Goal: Information Seeking & Learning: Learn about a topic

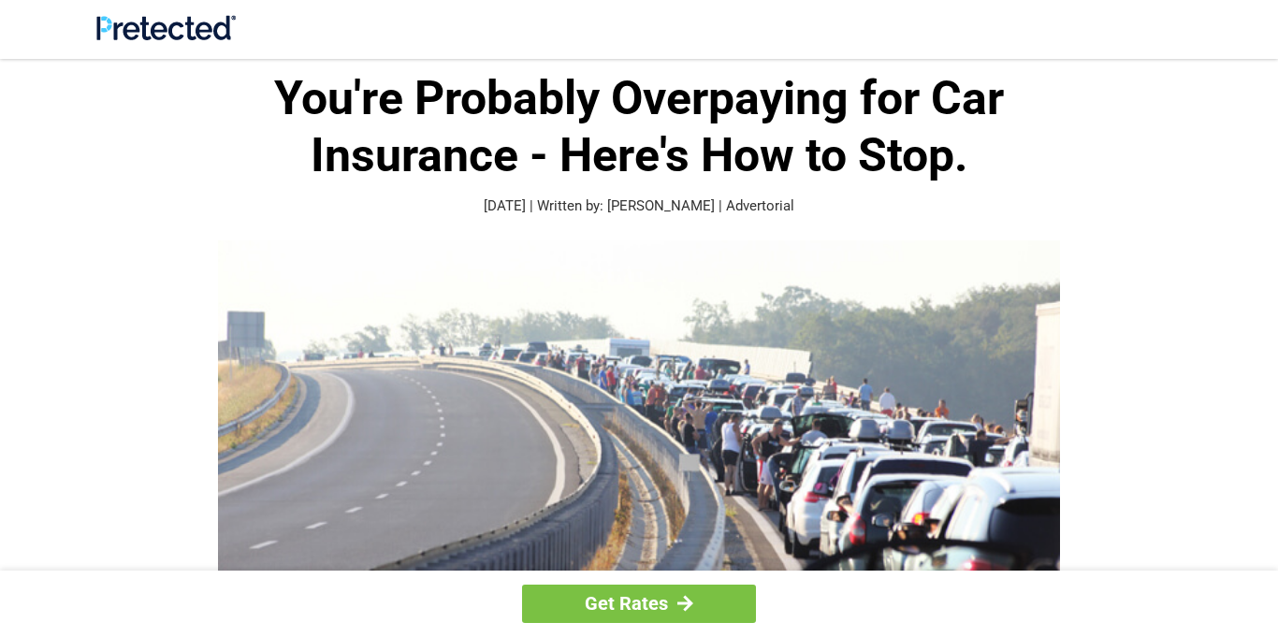
click at [1028, 301] on img at bounding box center [639, 458] width 842 height 437
